Goal: Information Seeking & Learning: Learn about a topic

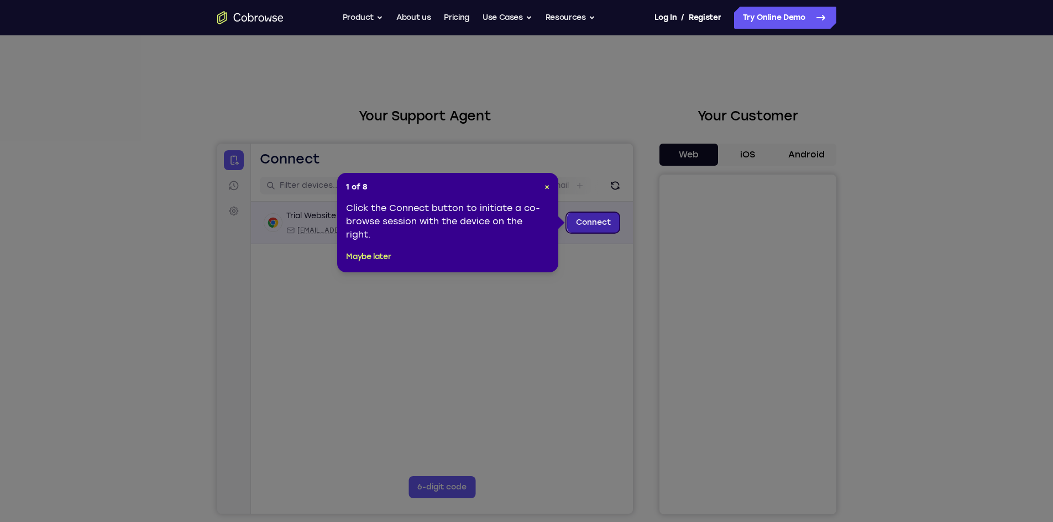
click at [605, 224] on link "Connect" at bounding box center [593, 223] width 53 height 20
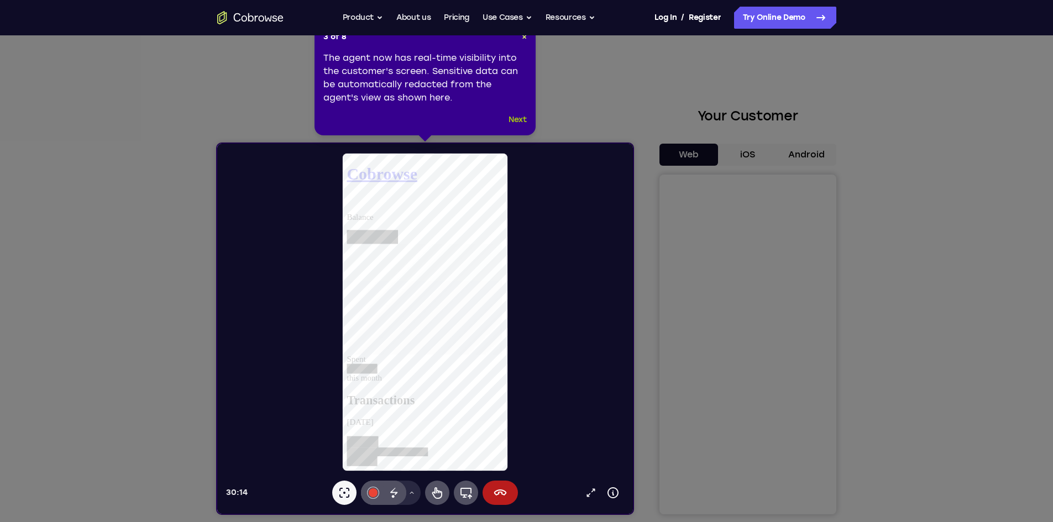
click at [515, 124] on button "Next" at bounding box center [518, 119] width 18 height 13
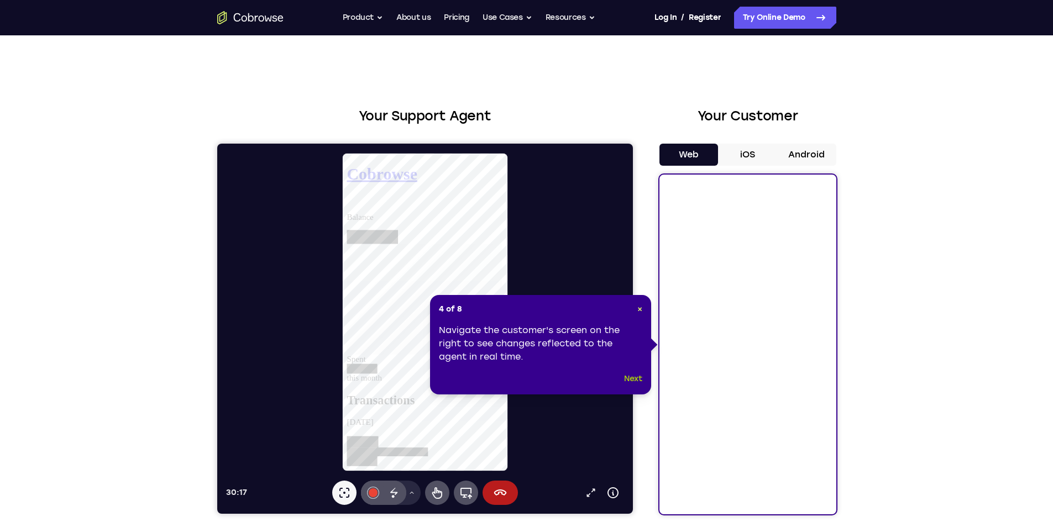
click at [637, 376] on button "Next" at bounding box center [633, 379] width 18 height 13
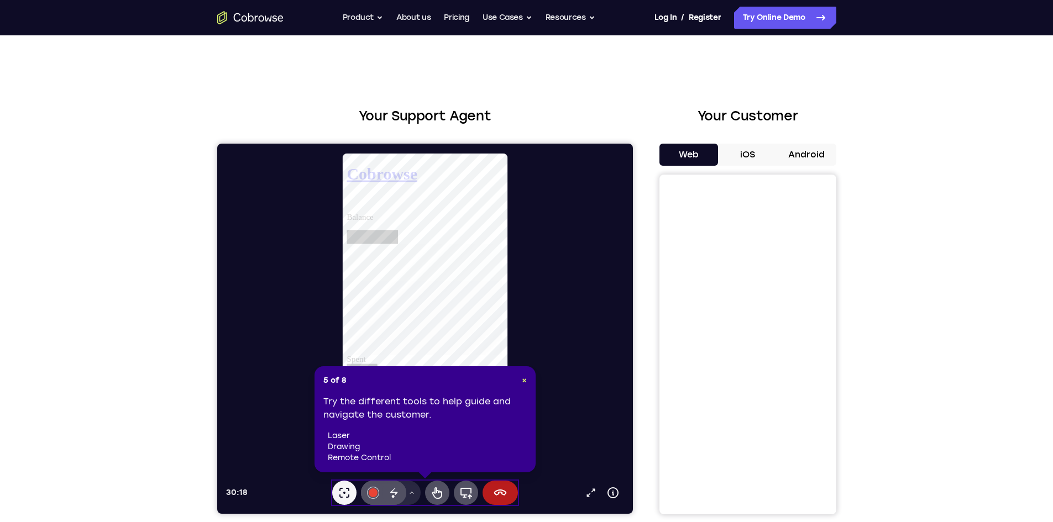
click at [438, 433] on li "laser" at bounding box center [427, 436] width 199 height 11
click at [370, 496] on div at bounding box center [372, 493] width 9 height 9
click at [396, 496] on icon at bounding box center [393, 492] width 13 height 13
click at [525, 378] on span "×" at bounding box center [524, 380] width 5 height 9
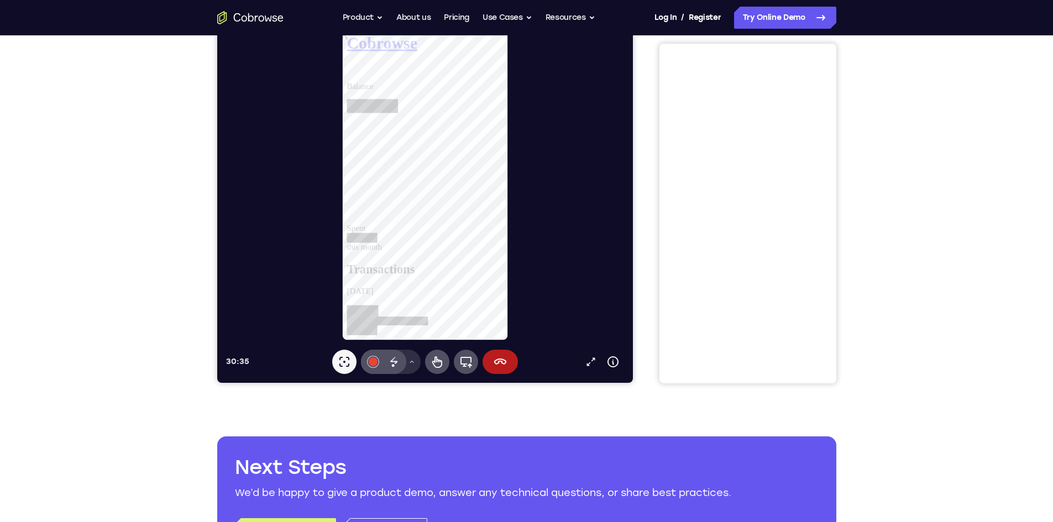
scroll to position [221, 0]
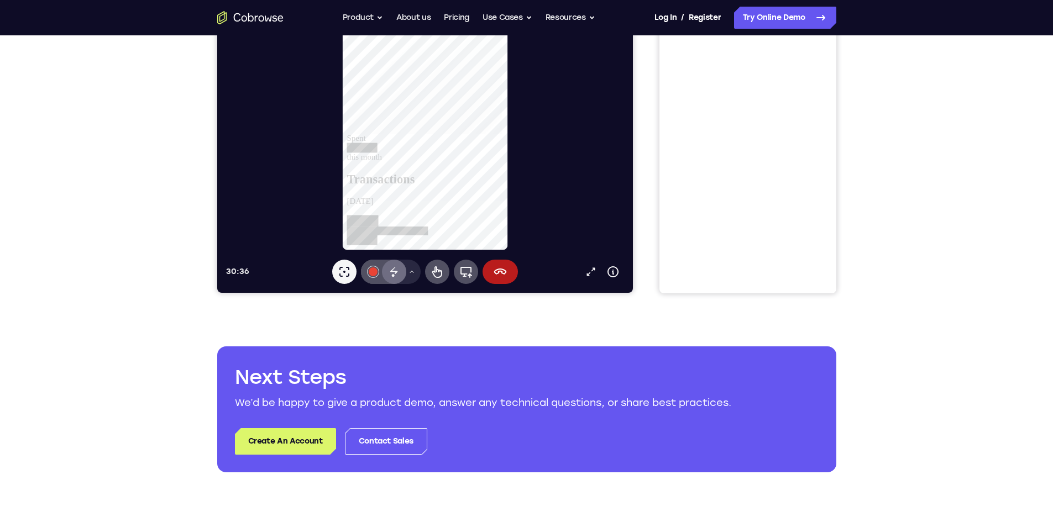
click at [387, 275] on icon at bounding box center [393, 271] width 13 height 13
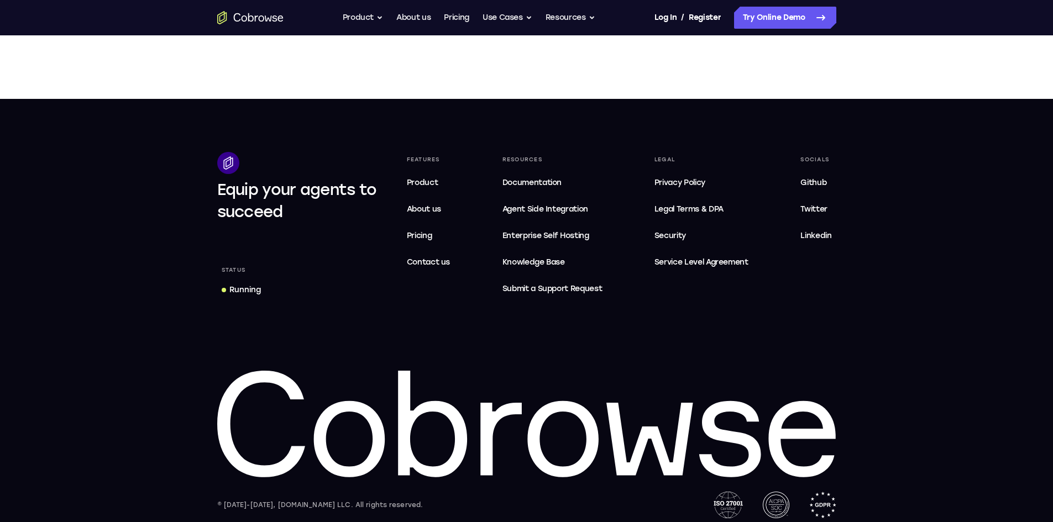
scroll to position [675, 0]
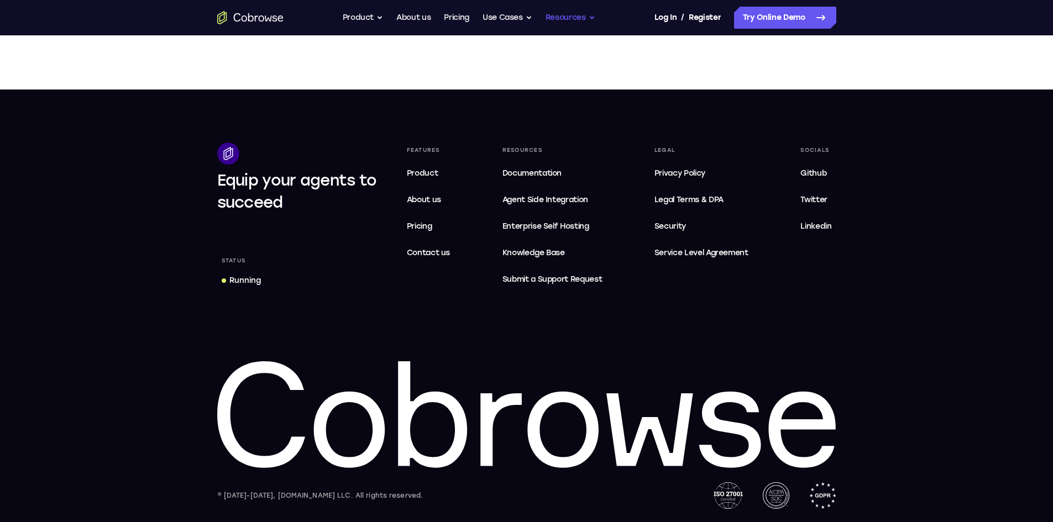
click at [588, 12] on button "Resources" at bounding box center [571, 18] width 50 height 22
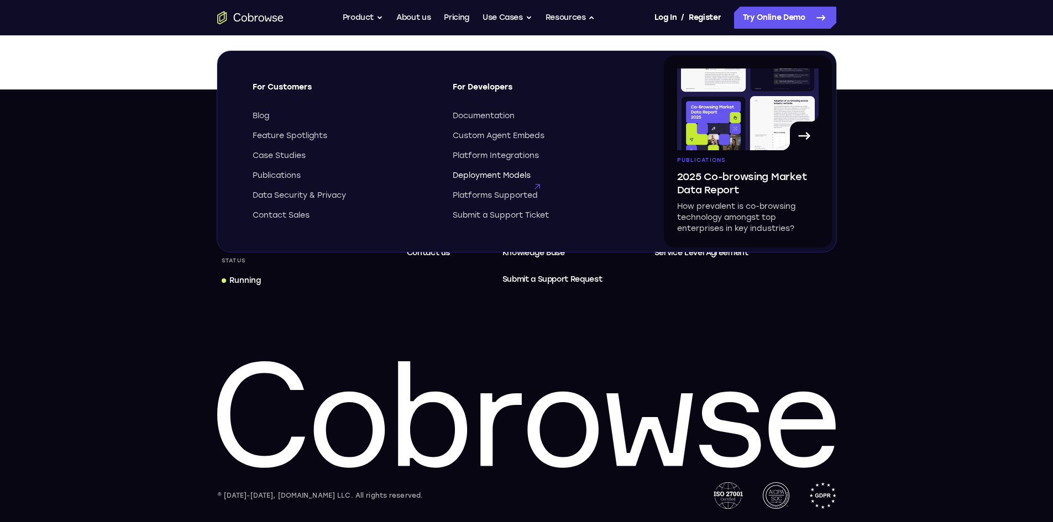
click at [521, 177] on span "Deployment Models" at bounding box center [492, 175] width 78 height 11
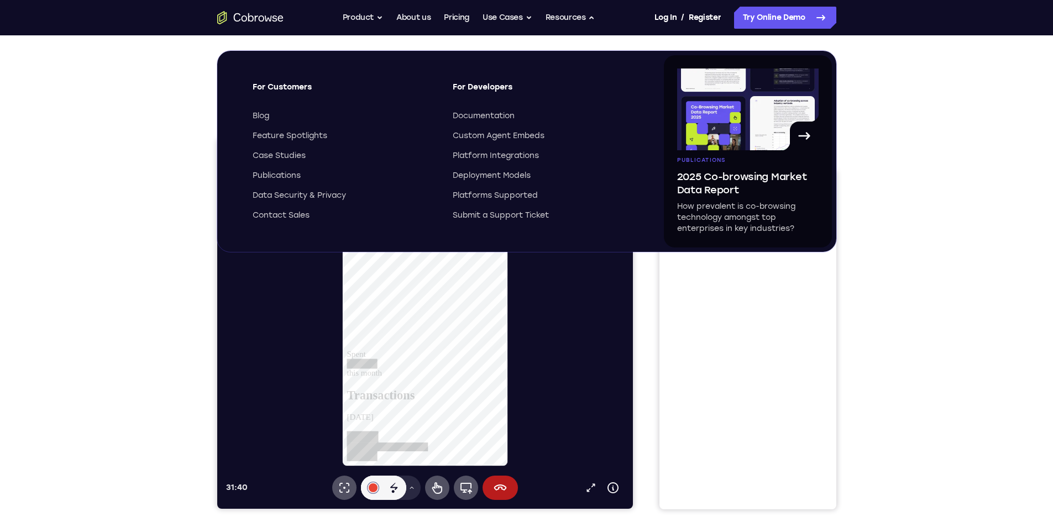
scroll to position [0, 0]
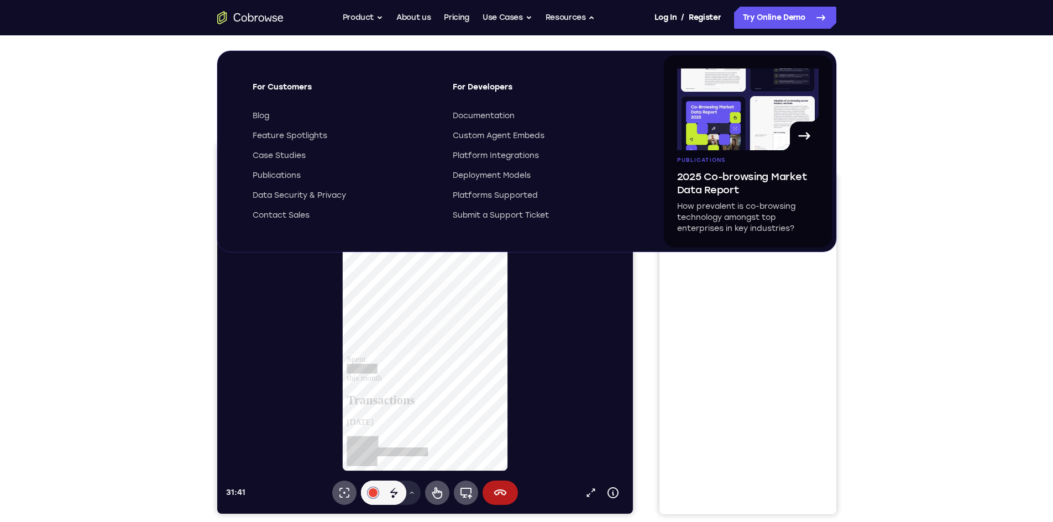
click at [962, 198] on div "Your Support Agent Your Customer Web iOS Android Next Steps We’d be happy to gi…" at bounding box center [526, 399] width 1053 height 729
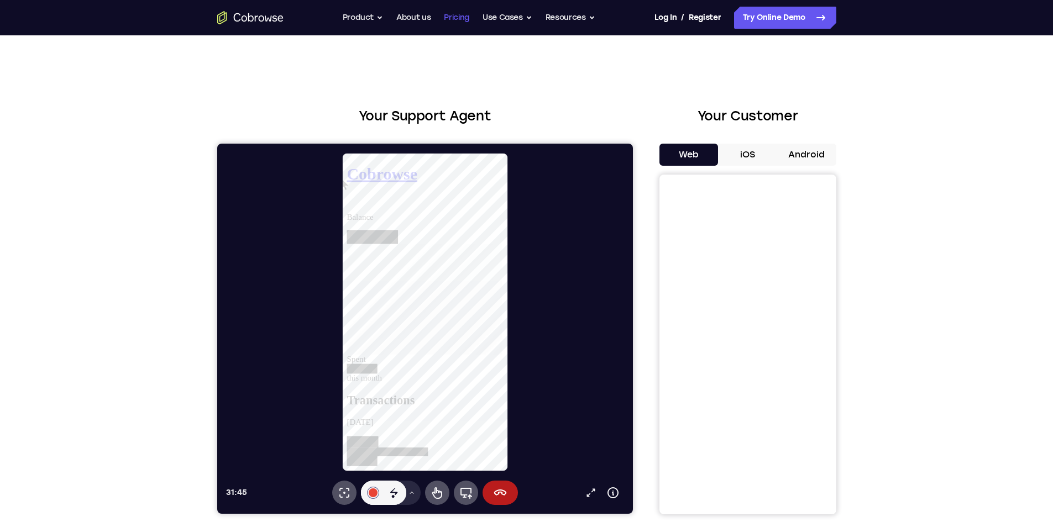
click at [458, 16] on link "Pricing" at bounding box center [456, 18] width 25 height 22
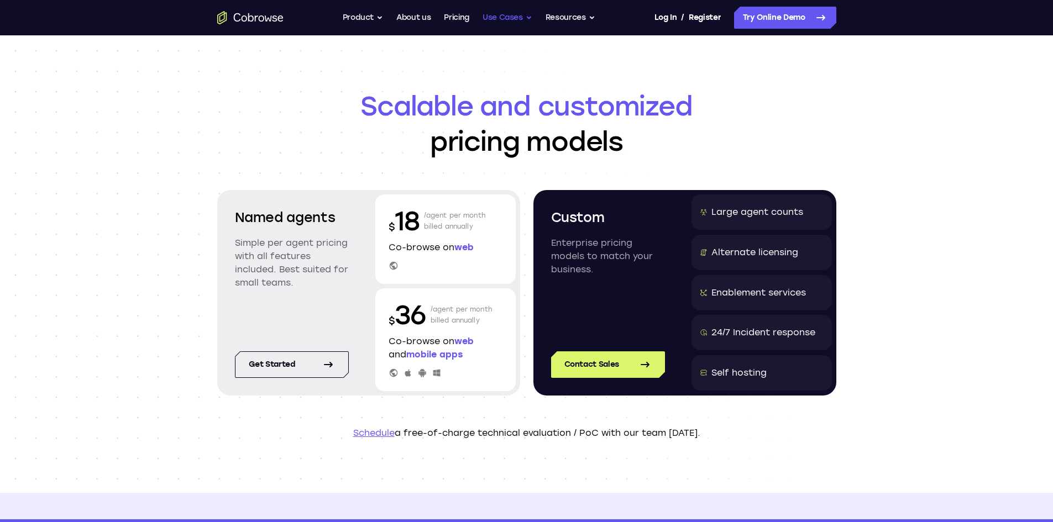
click at [512, 20] on button "Use Cases" at bounding box center [508, 18] width 50 height 22
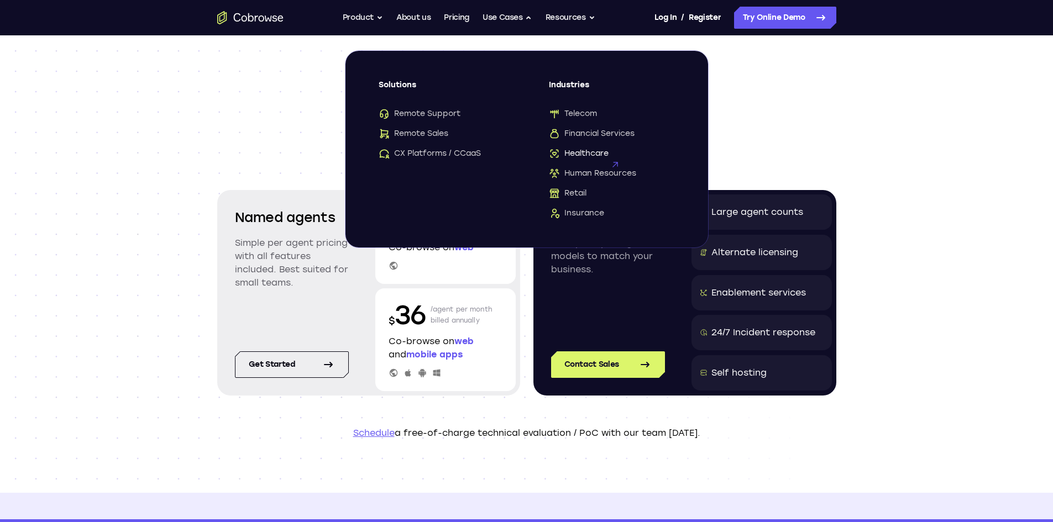
click at [604, 152] on span "Healthcare" at bounding box center [579, 153] width 60 height 11
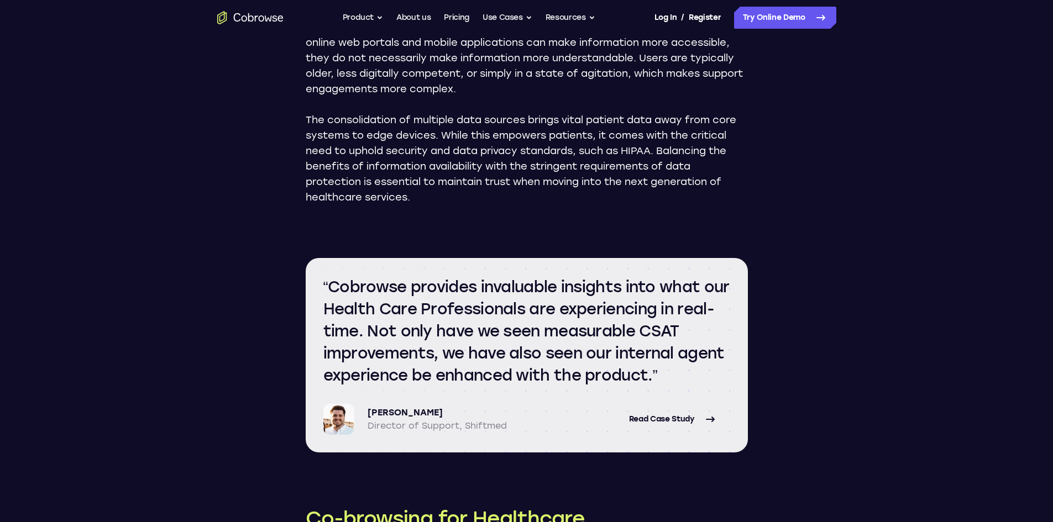
scroll to position [811, 0]
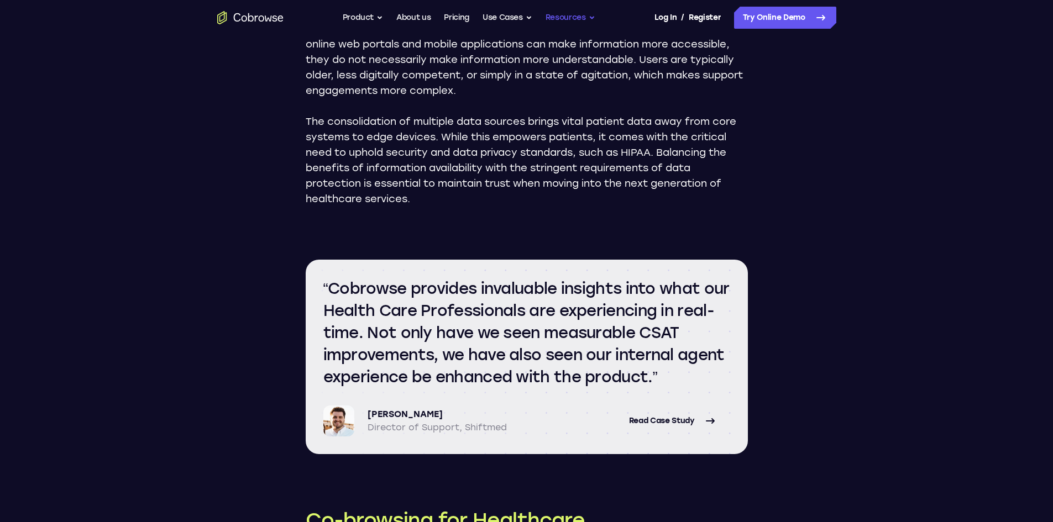
click at [560, 15] on button "Resources" at bounding box center [571, 18] width 50 height 22
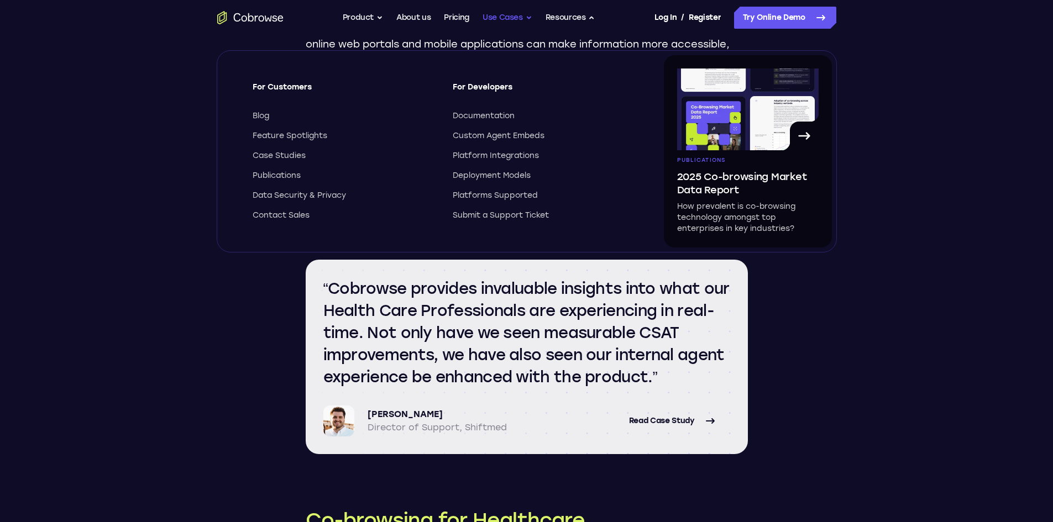
click at [503, 18] on button "Use Cases" at bounding box center [508, 18] width 50 height 22
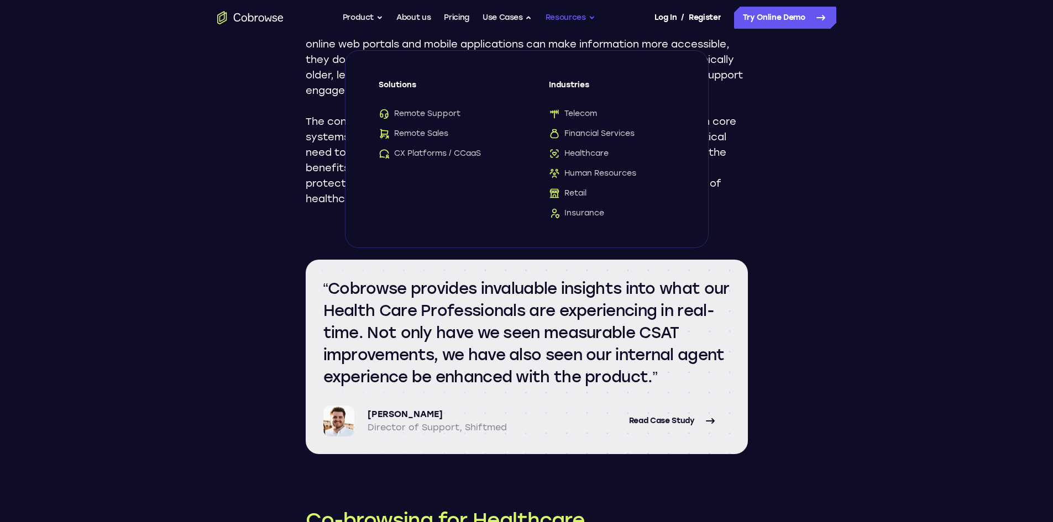
click at [569, 23] on button "Resources" at bounding box center [571, 18] width 50 height 22
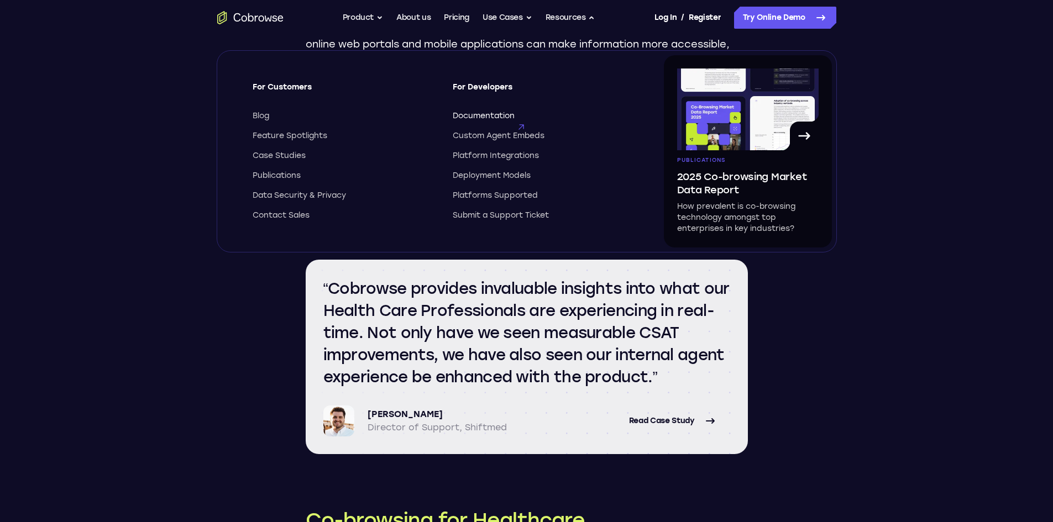
click at [496, 116] on span "Documentation" at bounding box center [484, 116] width 62 height 11
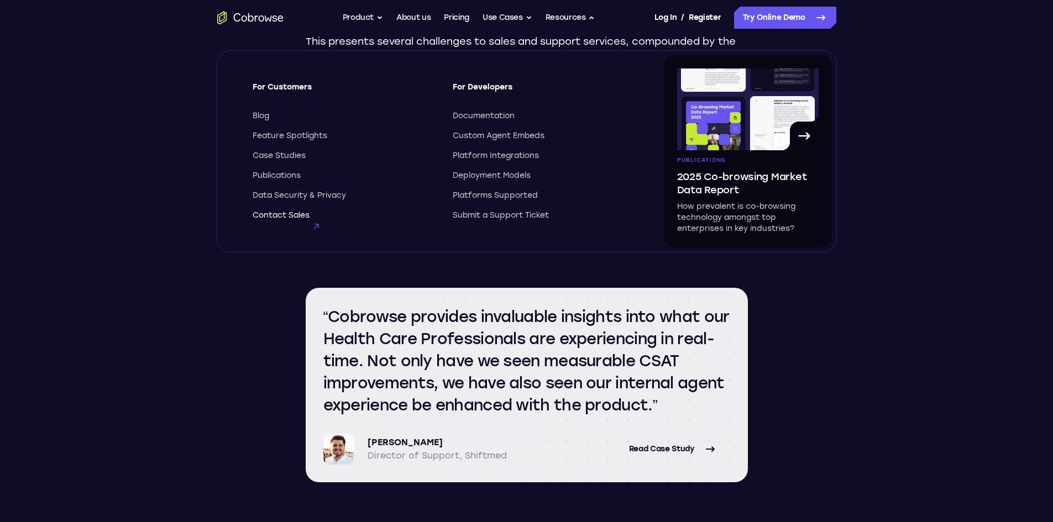
scroll to position [442, 0]
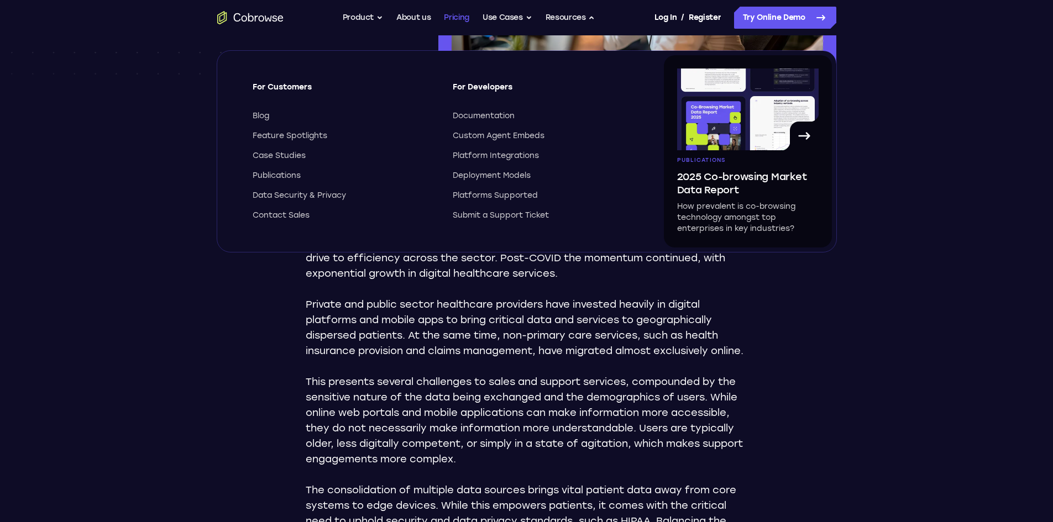
click at [463, 24] on link "Pricing" at bounding box center [456, 18] width 25 height 22
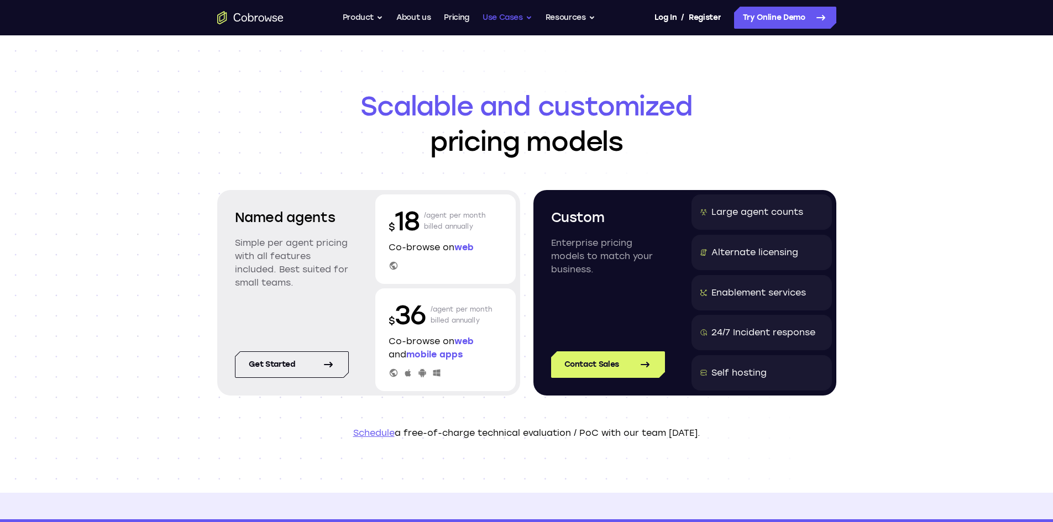
click at [510, 22] on button "Use Cases" at bounding box center [508, 18] width 50 height 22
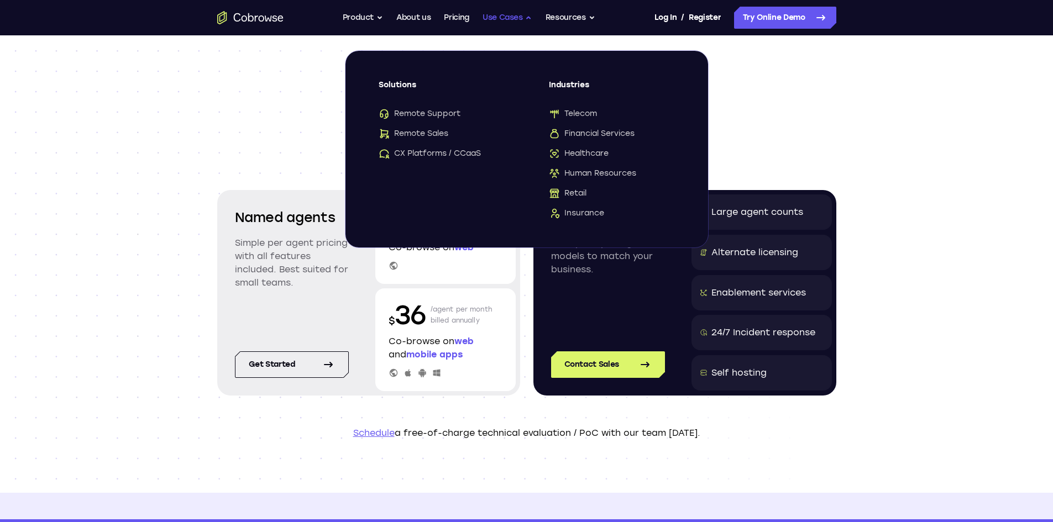
click at [510, 22] on button "Use Cases" at bounding box center [508, 18] width 50 height 22
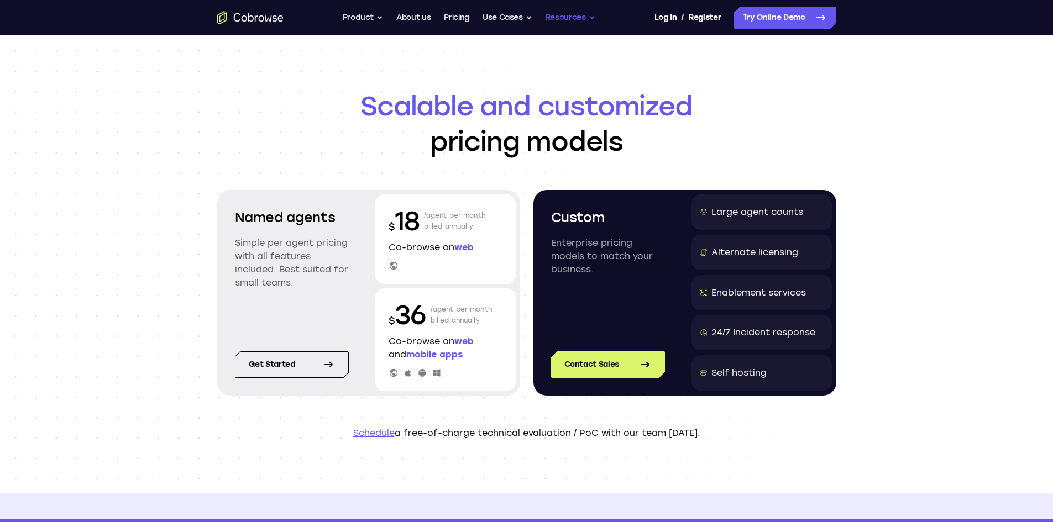
click at [581, 12] on button "Resources" at bounding box center [571, 18] width 50 height 22
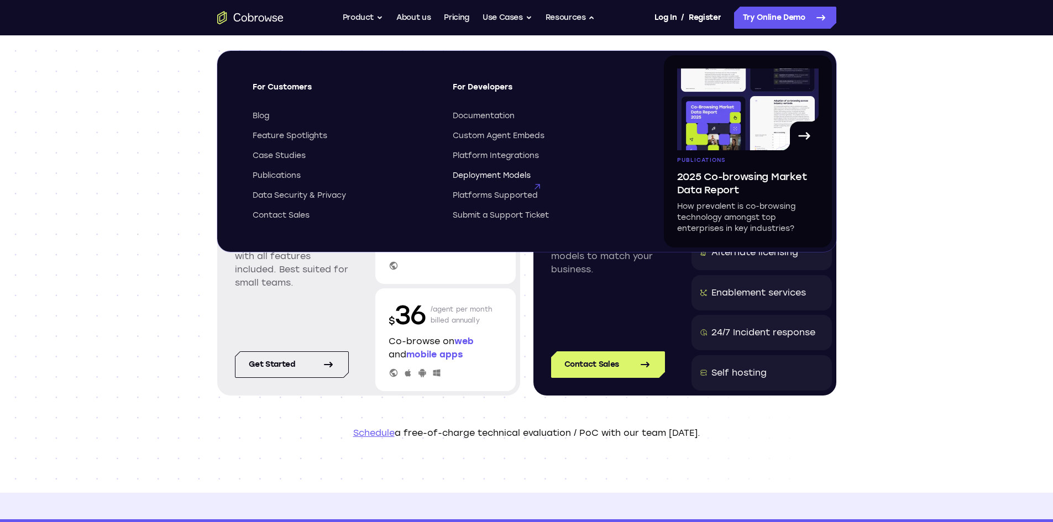
click at [493, 180] on span "Deployment Models" at bounding box center [492, 175] width 78 height 11
drag, startPoint x: 114, startPoint y: 179, endPoint x: 311, endPoint y: 23, distance: 251.5
click at [114, 179] on div "Scalable and customized pricing models Named agents Simple per agent pricing wi…" at bounding box center [526, 264] width 1053 height 458
